Goal: Navigation & Orientation: Find specific page/section

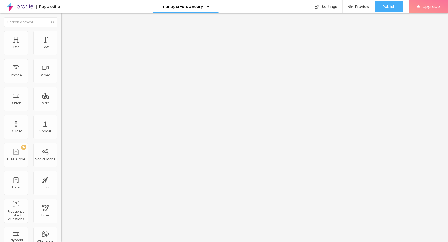
click at [13, 0] on img at bounding box center [20, 6] width 27 height 13
click at [25, 9] on img at bounding box center [20, 6] width 27 height 13
